Goal: Task Accomplishment & Management: Complete application form

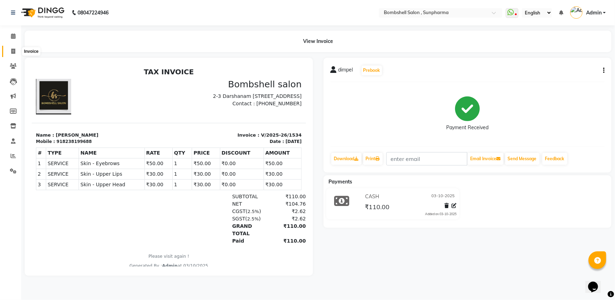
click at [12, 52] on icon at bounding box center [13, 51] width 4 height 5
select select "service"
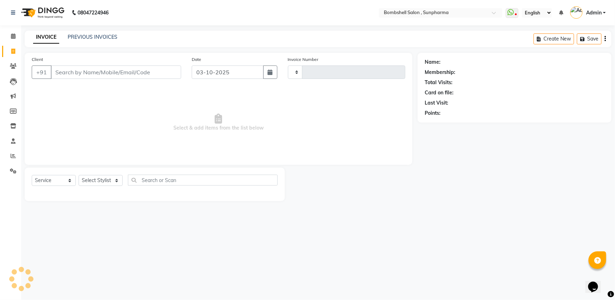
type input "1535"
select select "4965"
click at [102, 180] on select "Select Stylist" at bounding box center [101, 180] width 44 height 11
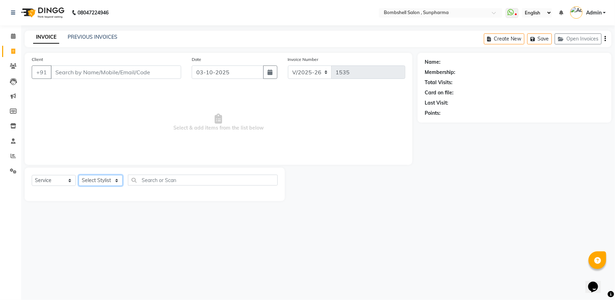
select select "74825"
click at [79, 175] on select "Select Stylist [PERSON_NAME] Ananta [PERSON_NAME] [PERSON_NAME] dhanlaxmi poona…" at bounding box center [101, 180] width 44 height 11
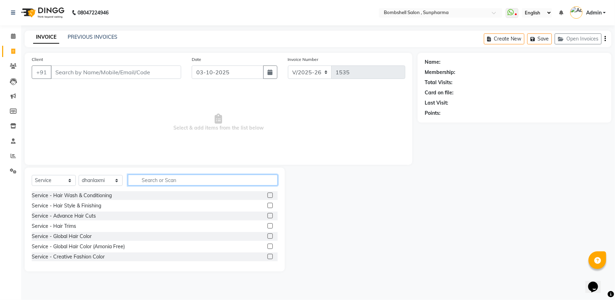
click at [170, 183] on input "text" at bounding box center [203, 180] width 150 height 11
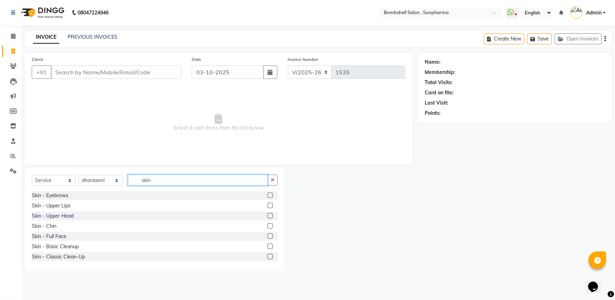
type input "skin"
click at [267, 196] on label at bounding box center [269, 195] width 5 height 5
click at [267, 196] on input "checkbox" at bounding box center [269, 195] width 5 height 5
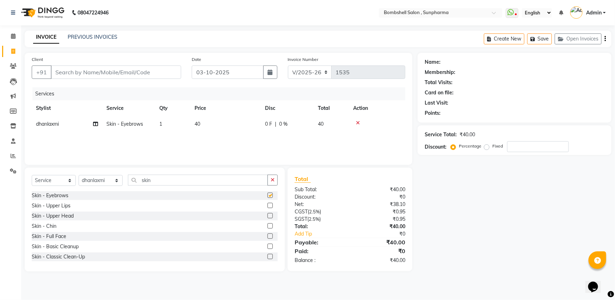
checkbox input "false"
click at [267, 206] on label at bounding box center [269, 205] width 5 height 5
click at [267, 206] on input "checkbox" at bounding box center [269, 206] width 5 height 5
checkbox input "false"
click at [267, 218] on label at bounding box center [269, 215] width 5 height 5
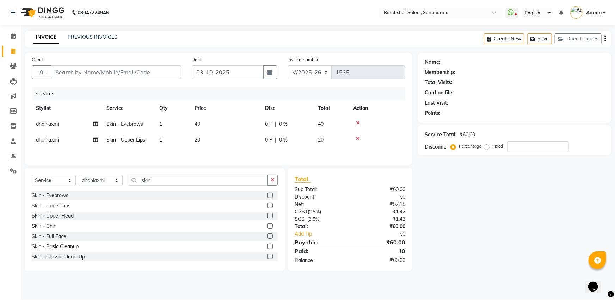
click at [267, 218] on input "checkbox" at bounding box center [269, 216] width 5 height 5
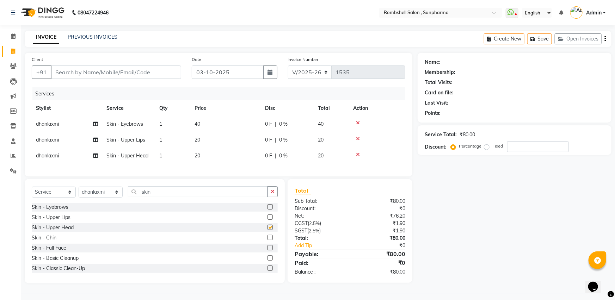
checkbox input "false"
click at [208, 124] on td "40" at bounding box center [225, 124] width 70 height 16
select select "74825"
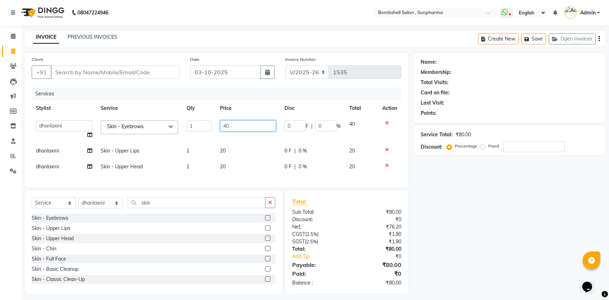
drag, startPoint x: 233, startPoint y: 123, endPoint x: 223, endPoint y: 128, distance: 10.7
click at [223, 128] on input "40" at bounding box center [248, 125] width 56 height 11
type input "50"
click at [243, 147] on td "20" at bounding box center [248, 151] width 64 height 16
select select "74825"
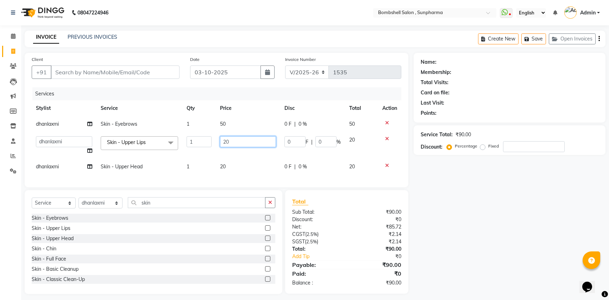
drag, startPoint x: 252, startPoint y: 144, endPoint x: 209, endPoint y: 143, distance: 42.6
click at [209, 143] on tr "[PERSON_NAME] Ananta [PERSON_NAME] [PERSON_NAME] dhanlaxmi poonam [PERSON_NAME]…" at bounding box center [217, 145] width 370 height 27
type input "30"
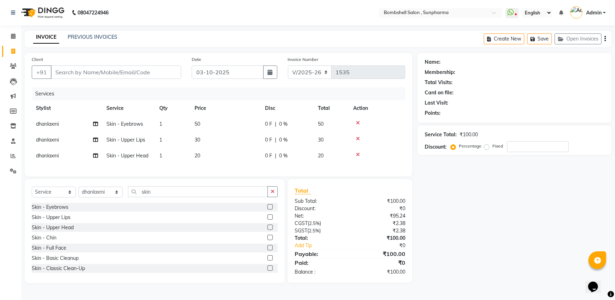
drag, startPoint x: 233, startPoint y: 167, endPoint x: 243, endPoint y: 169, distance: 10.8
click at [233, 168] on div "Services Stylist Service Qty Price Disc Total Action dhanlaxmi Skin - Eyebrows …" at bounding box center [218, 128] width 373 height 82
click at [228, 160] on td "20" at bounding box center [225, 156] width 70 height 16
select select "74825"
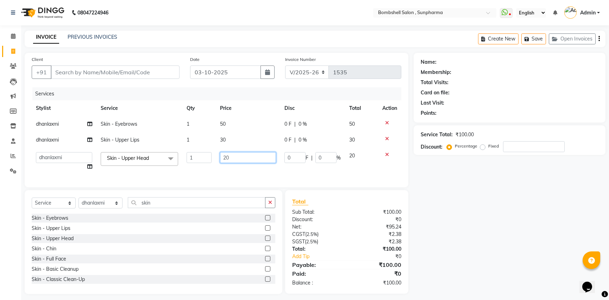
drag, startPoint x: 242, startPoint y: 157, endPoint x: 206, endPoint y: 160, distance: 35.4
click at [206, 160] on tr "[PERSON_NAME] Ananta [PERSON_NAME] [PERSON_NAME] dhanlaxmi poonam [PERSON_NAME]…" at bounding box center [217, 161] width 370 height 27
type input "30"
click at [227, 178] on div "Client +91 Date [DATE] Invoice Number V/2025 V/[PHONE_NUMBER] Services Stylist …" at bounding box center [217, 120] width 384 height 135
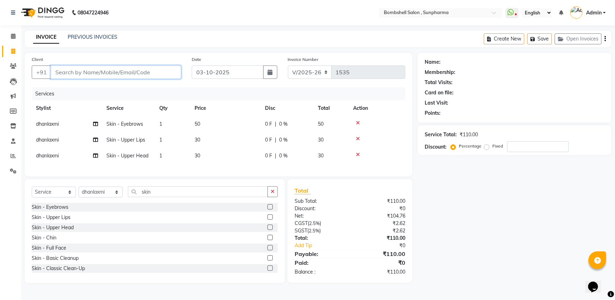
click at [64, 70] on input "Client" at bounding box center [116, 72] width 130 height 13
click at [66, 74] on input "Client" at bounding box center [116, 72] width 130 height 13
click at [356, 153] on icon at bounding box center [358, 154] width 4 height 5
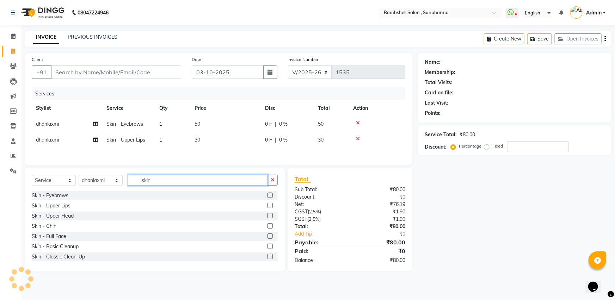
drag, startPoint x: 161, startPoint y: 184, endPoint x: 131, endPoint y: 187, distance: 30.4
click at [132, 186] on input "skin" at bounding box center [198, 180] width 140 height 11
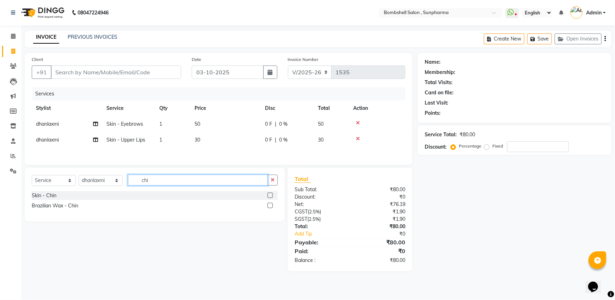
type input "chi"
click at [270, 196] on label at bounding box center [269, 195] width 5 height 5
click at [270, 196] on input "checkbox" at bounding box center [269, 195] width 5 height 5
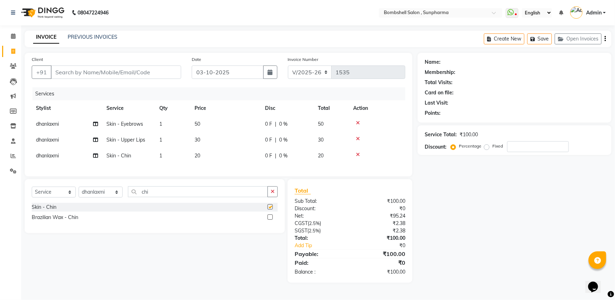
checkbox input "false"
click at [229, 162] on td "20" at bounding box center [225, 156] width 70 height 16
select select "74825"
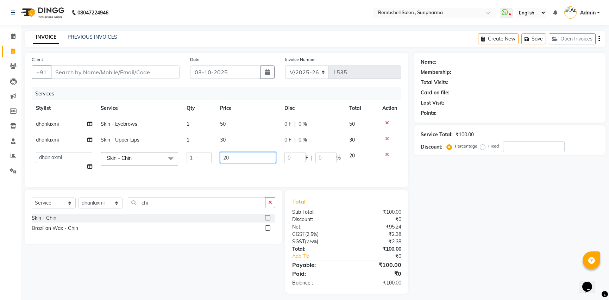
drag, startPoint x: 245, startPoint y: 157, endPoint x: 208, endPoint y: 157, distance: 36.6
click at [208, 157] on tr "[PERSON_NAME] Ananta [PERSON_NAME] [PERSON_NAME] dhanlaxmi poonam [PERSON_NAME]…" at bounding box center [217, 161] width 370 height 27
type input "30"
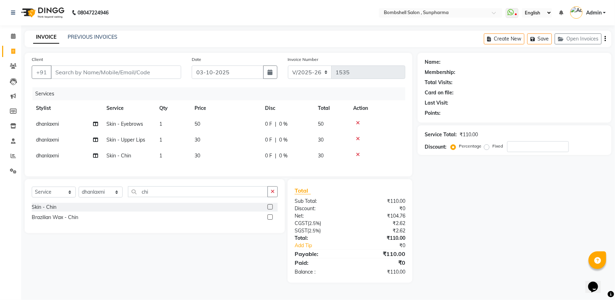
click at [198, 175] on div "Client +91 Date [DATE] Invoice Number V/2025 V/[PHONE_NUMBER] Services Stylist …" at bounding box center [219, 115] width 388 height 124
click at [70, 65] on div "Client +91" at bounding box center [106, 70] width 160 height 29
click at [91, 69] on input "Client" at bounding box center [116, 72] width 130 height 13
type input "9"
type input "0"
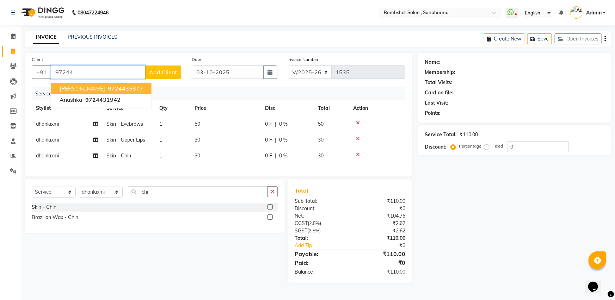
click at [106, 88] on ngb-highlight "97244 35877" at bounding box center [124, 88] width 37 height 7
type input "9724435877"
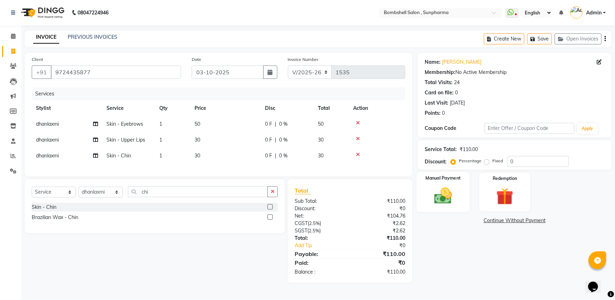
click at [442, 198] on img at bounding box center [443, 196] width 29 height 20
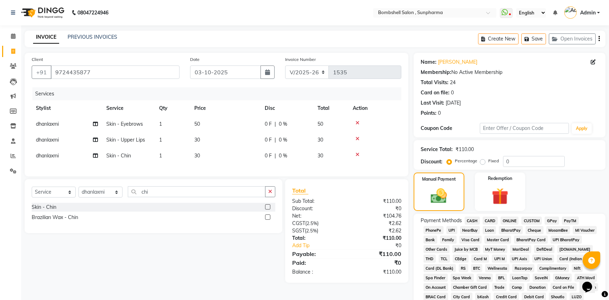
click at [554, 221] on span "GPay" at bounding box center [552, 221] width 14 height 8
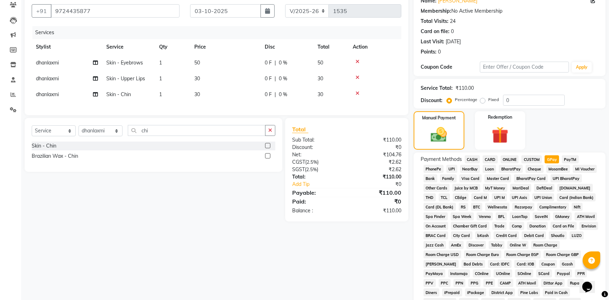
scroll to position [160, 0]
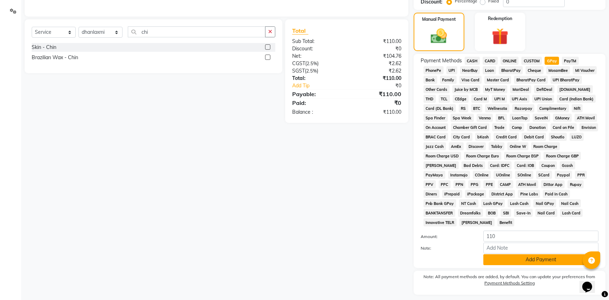
click at [552, 254] on button "Add Payment" at bounding box center [541, 259] width 115 height 11
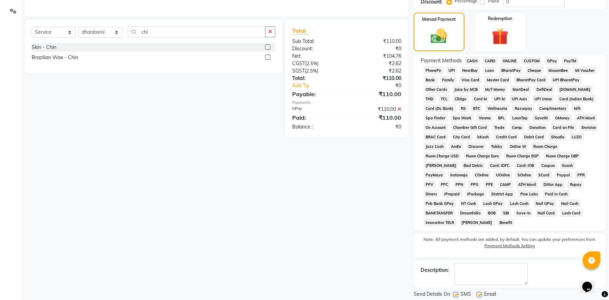
click at [520, 300] on button "Checkout" at bounding box center [510, 306] width 192 height 11
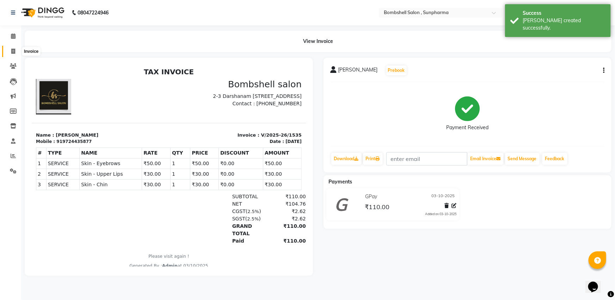
click at [14, 52] on icon at bounding box center [13, 51] width 4 height 5
select select "4965"
select select "service"
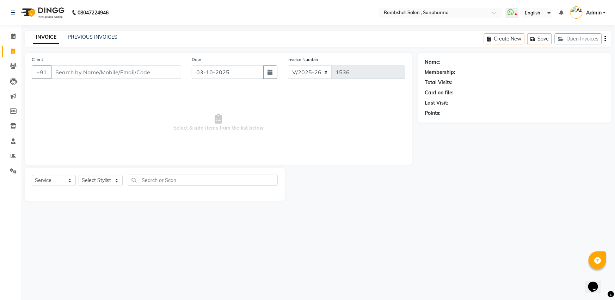
drag, startPoint x: 106, startPoint y: 174, endPoint x: 106, endPoint y: 178, distance: 4.2
click at [106, 175] on div "Select Service Product Membership Package Voucher Prepaid Gift Card Select Styl…" at bounding box center [155, 184] width 260 height 33
click at [106, 179] on select "Select Stylist [PERSON_NAME] Ananta [PERSON_NAME] [PERSON_NAME] dhanlaxmi poona…" at bounding box center [101, 180] width 44 height 11
select select "33525"
click at [79, 175] on select "Select Stylist [PERSON_NAME] Ananta [PERSON_NAME] [PERSON_NAME] dhanlaxmi poona…" at bounding box center [101, 180] width 44 height 11
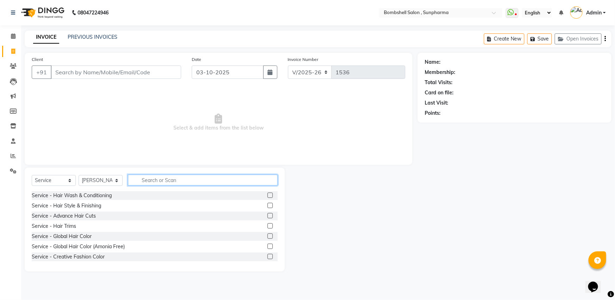
click at [157, 182] on input "text" at bounding box center [203, 180] width 150 height 11
click at [267, 205] on label at bounding box center [269, 205] width 5 height 5
click at [267, 205] on input "checkbox" at bounding box center [269, 206] width 5 height 5
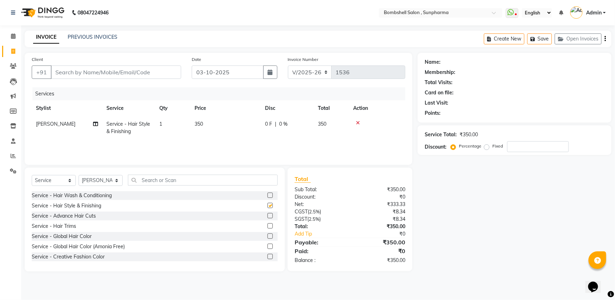
checkbox input "false"
click at [205, 124] on td "350" at bounding box center [225, 127] width 70 height 23
select select "33525"
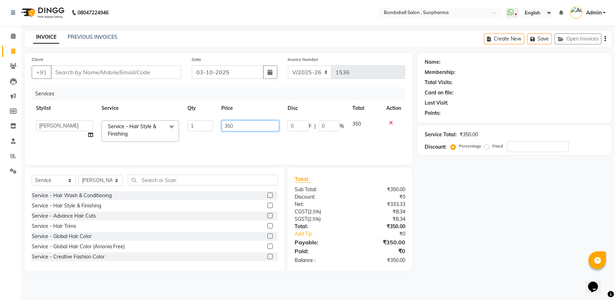
click at [237, 128] on input "350" at bounding box center [251, 125] width 58 height 11
type input "3"
type input "400"
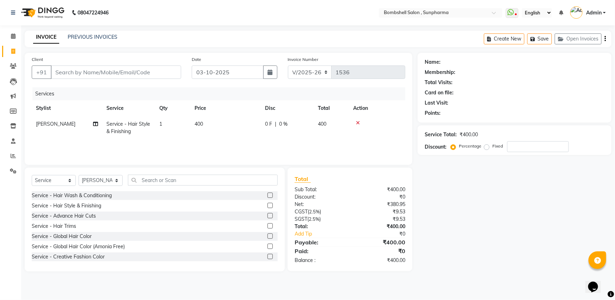
click at [460, 236] on div "Name: Membership: Total Visits: Card on file: Last Visit: Points: Service Total…" at bounding box center [516, 162] width 199 height 219
click at [111, 73] on input "Client" at bounding box center [116, 72] width 130 height 13
type input "v"
type input "0"
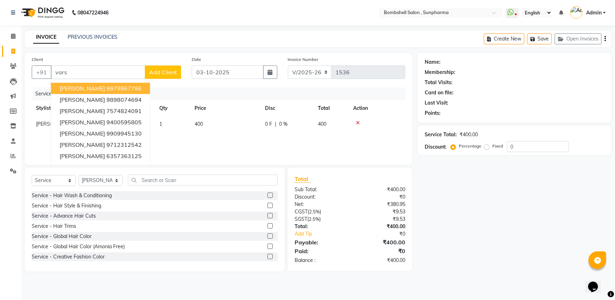
drag, startPoint x: 509, startPoint y: 260, endPoint x: 505, endPoint y: 253, distance: 8.5
click at [508, 259] on div "Name: Membership: Total Visits: Card on file: Last Visit: Points: Service Total…" at bounding box center [516, 162] width 199 height 219
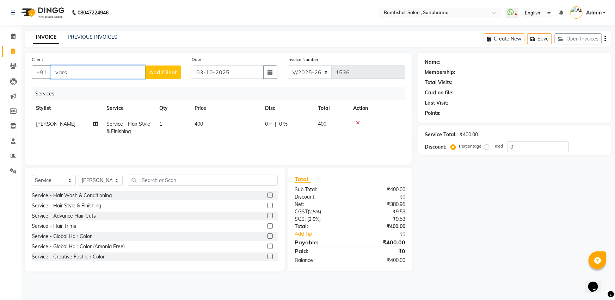
click at [123, 73] on input "vars" at bounding box center [98, 72] width 94 height 13
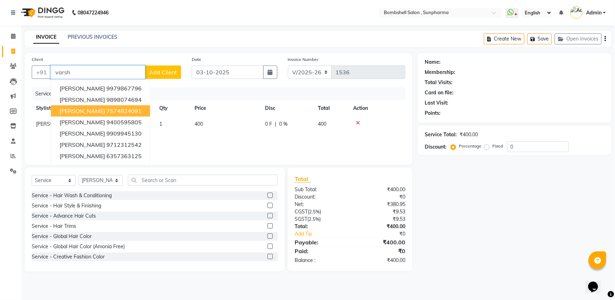
click at [106, 109] on ngb-highlight "7574824091" at bounding box center [123, 110] width 35 height 7
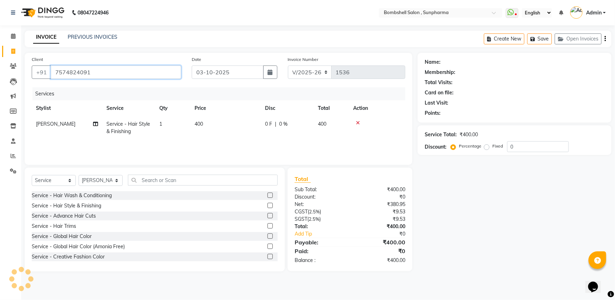
type input "7574824091"
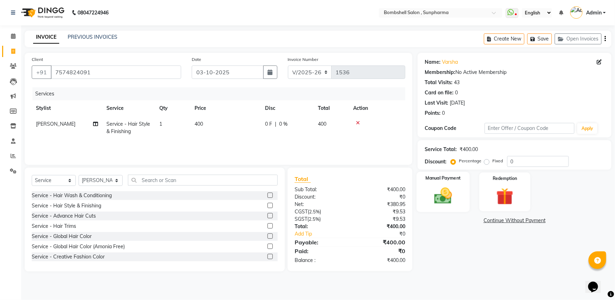
click at [443, 188] on img at bounding box center [443, 196] width 29 height 20
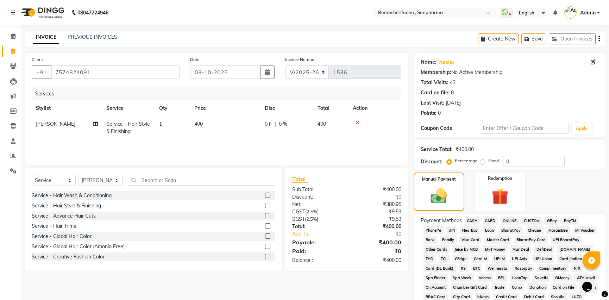
click at [550, 220] on span "GPay" at bounding box center [552, 221] width 14 height 8
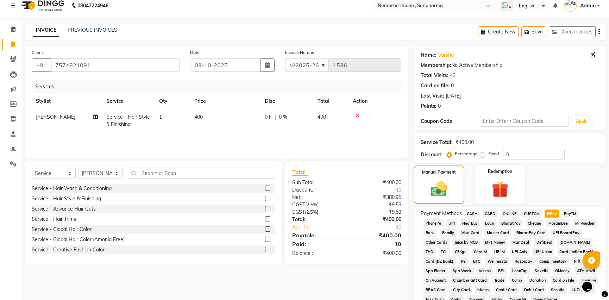
scroll to position [160, 0]
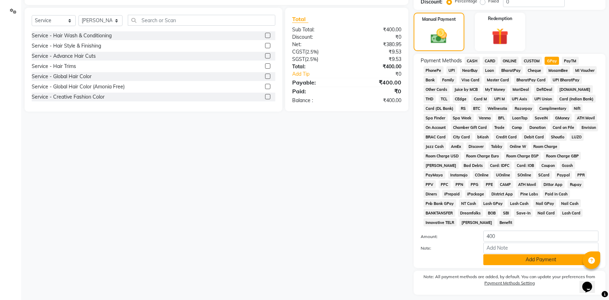
click at [526, 254] on button "Add Payment" at bounding box center [541, 259] width 115 height 11
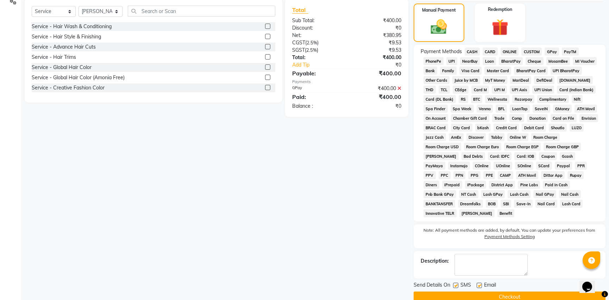
scroll to position [173, 0]
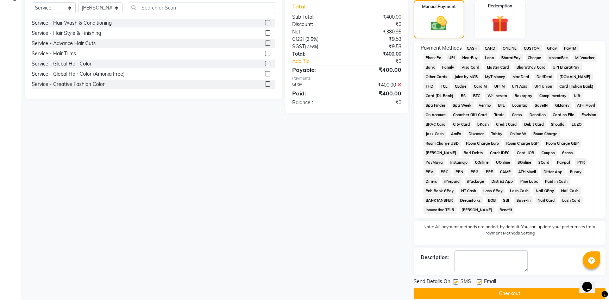
click at [531, 288] on button "Checkout" at bounding box center [510, 293] width 192 height 11
